Goal: Task Accomplishment & Management: Manage account settings

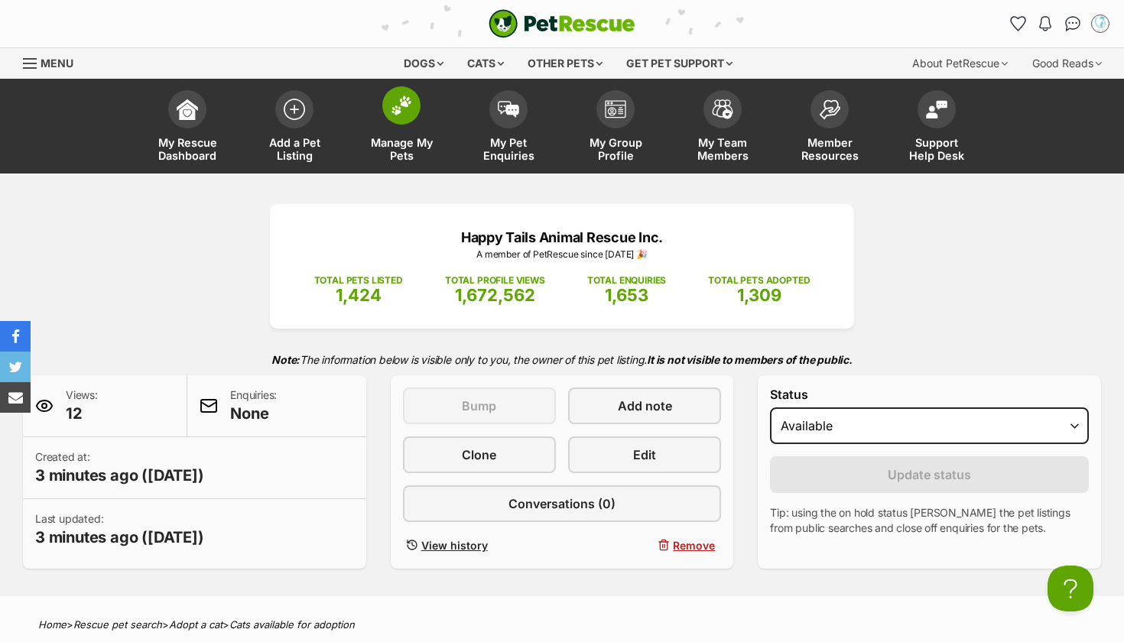
click at [399, 132] on link "Manage My Pets" at bounding box center [401, 128] width 107 height 91
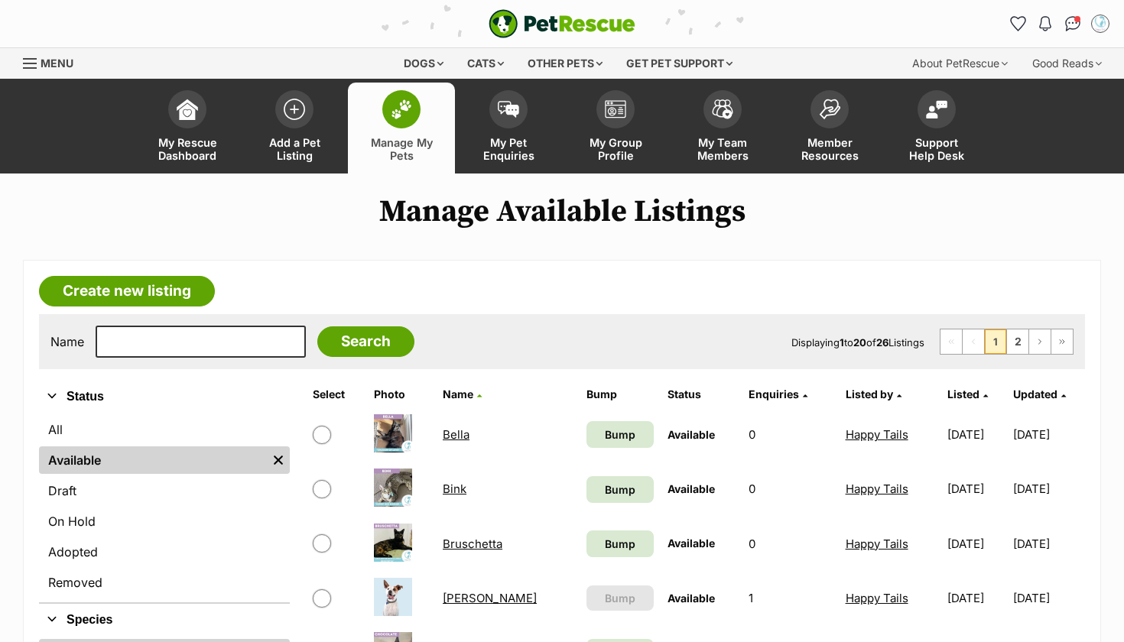
click at [452, 489] on link "Bink" at bounding box center [455, 489] width 24 height 15
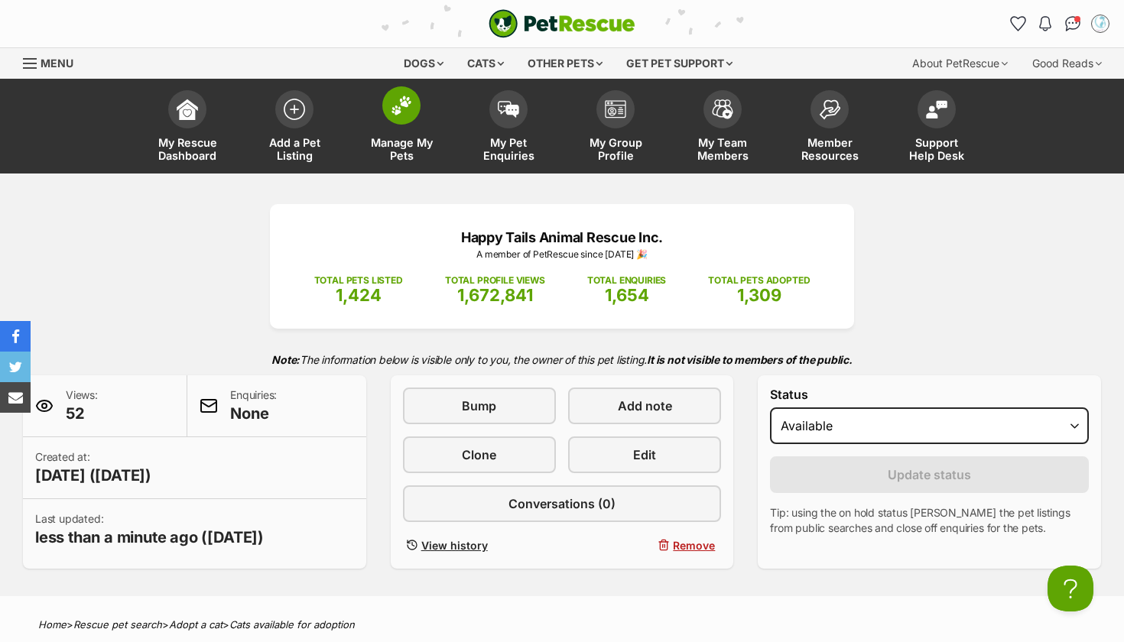
click at [404, 109] on img at bounding box center [401, 106] width 21 height 20
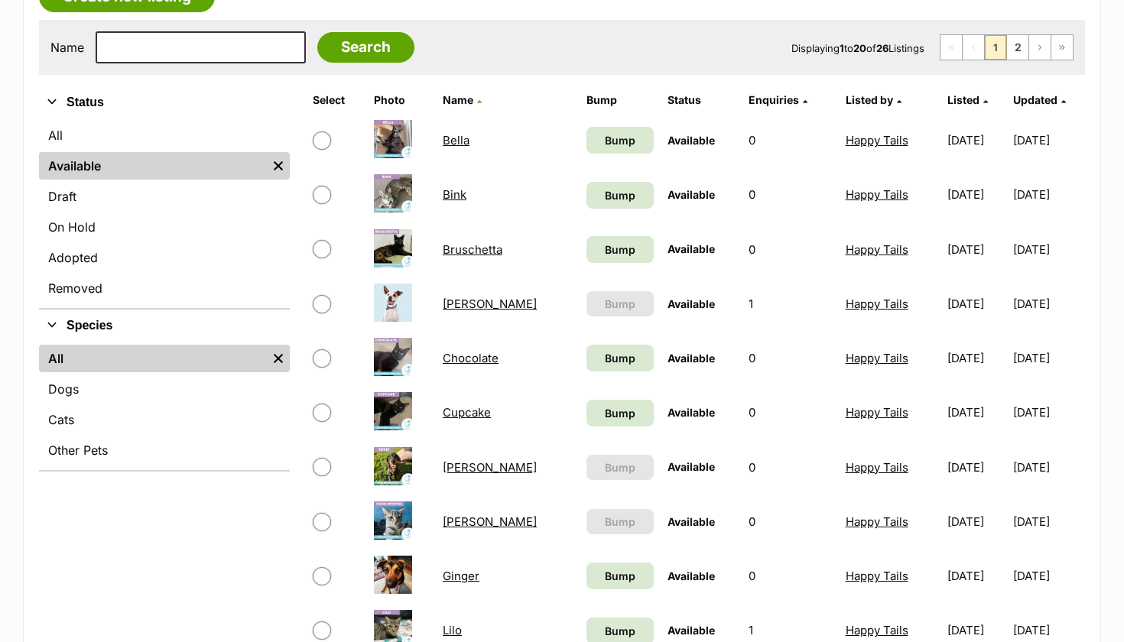
scroll to position [305, 0]
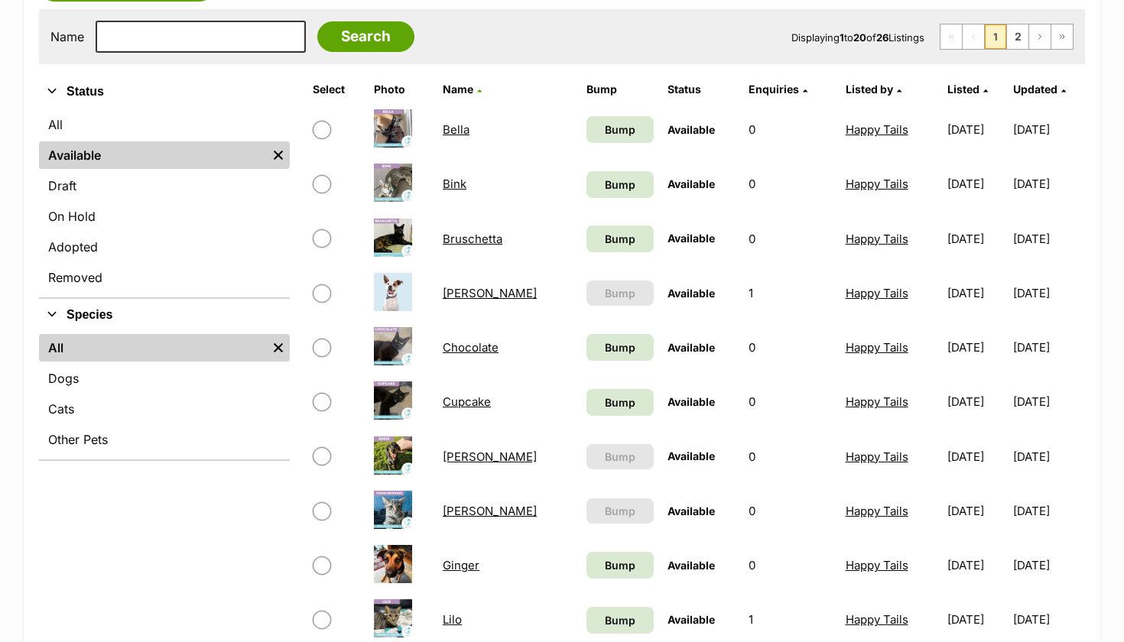
click at [453, 296] on link "Carlos" at bounding box center [490, 293] width 94 height 15
